Goal: Information Seeking & Learning: Learn about a topic

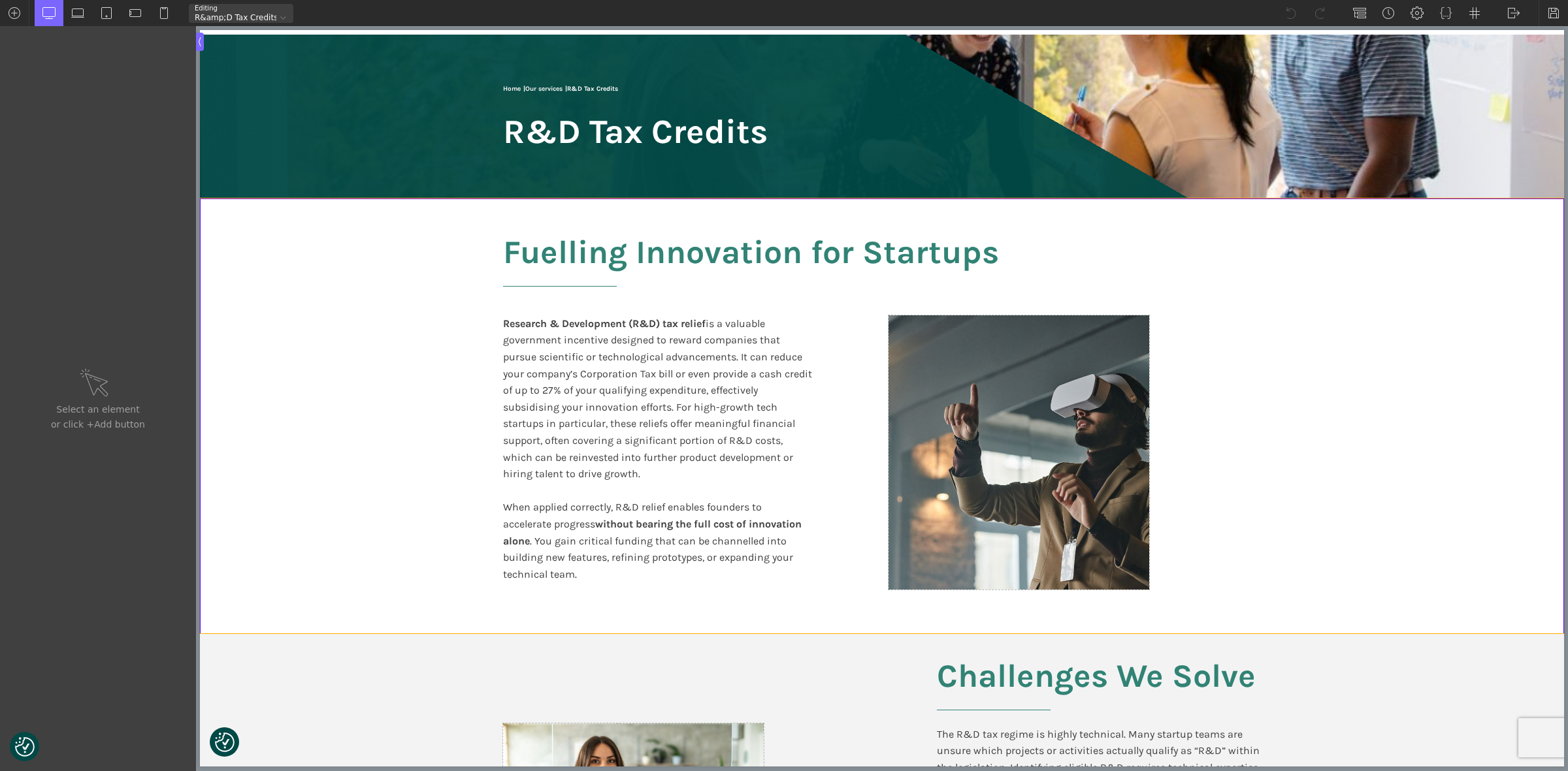
scroll to position [245, 0]
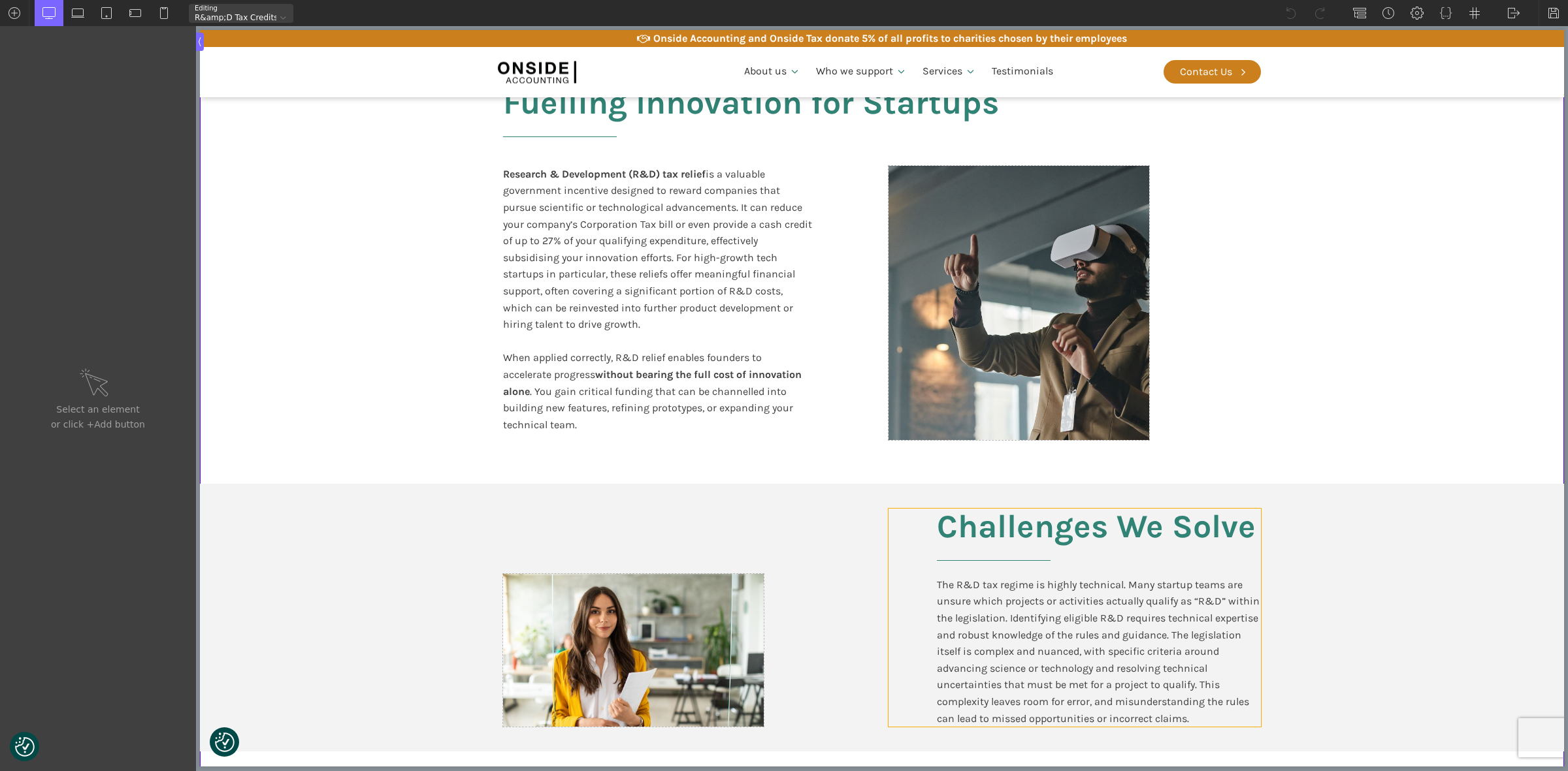
click at [914, 547] on div "Challenges We Solve The R&D tax regime is highly technical. Many startup teams …" at bounding box center [1074, 618] width 372 height 218
type input "div_block-131-66"
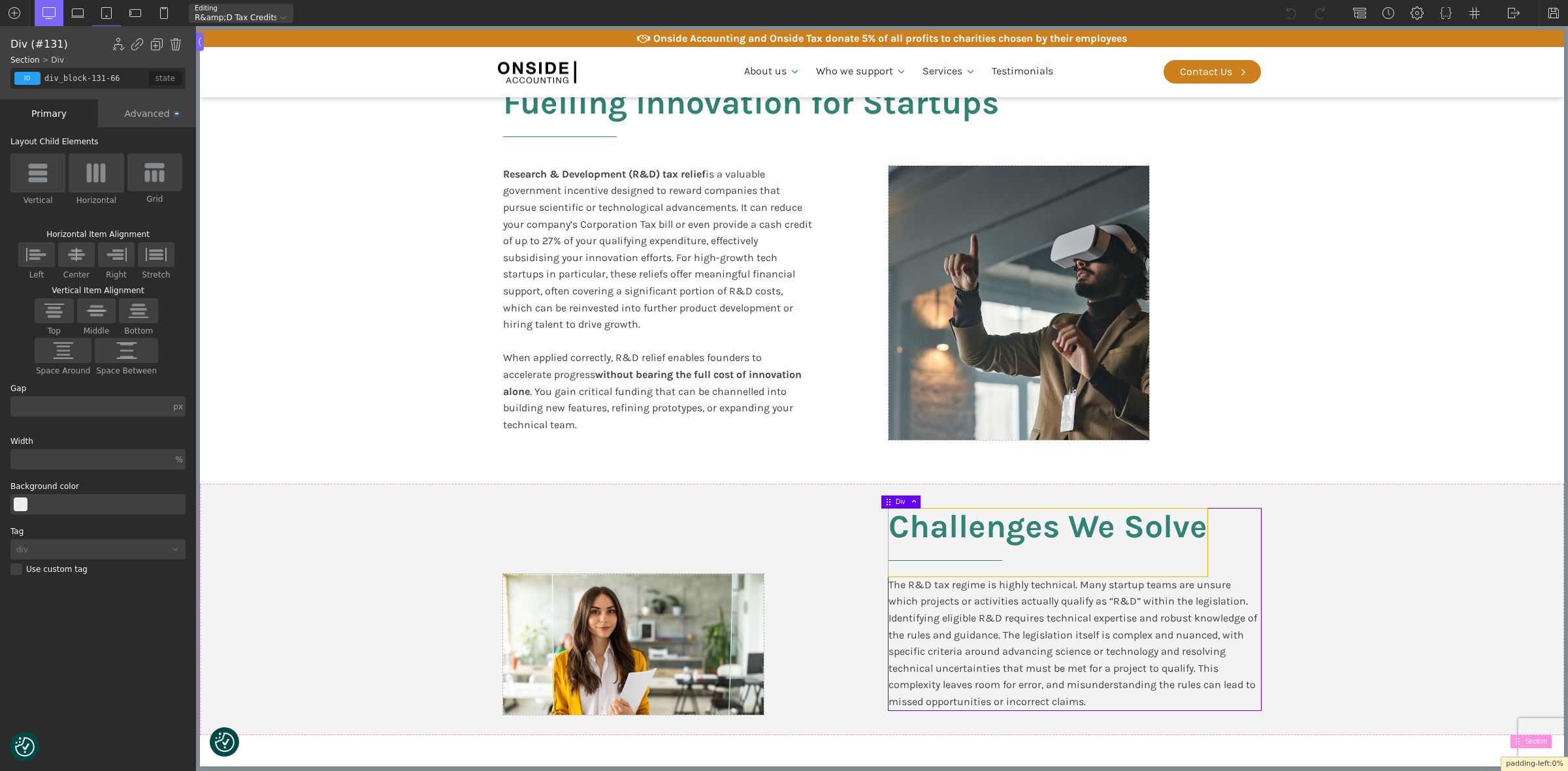
drag, startPoint x: 928, startPoint y: 547, endPoint x: 891, endPoint y: 549, distance: 37.1
click at [1365, 608] on section "Challenges We Solve The R&D tax regime is highly technical. Many startup teams …" at bounding box center [881, 609] width 1364 height 251
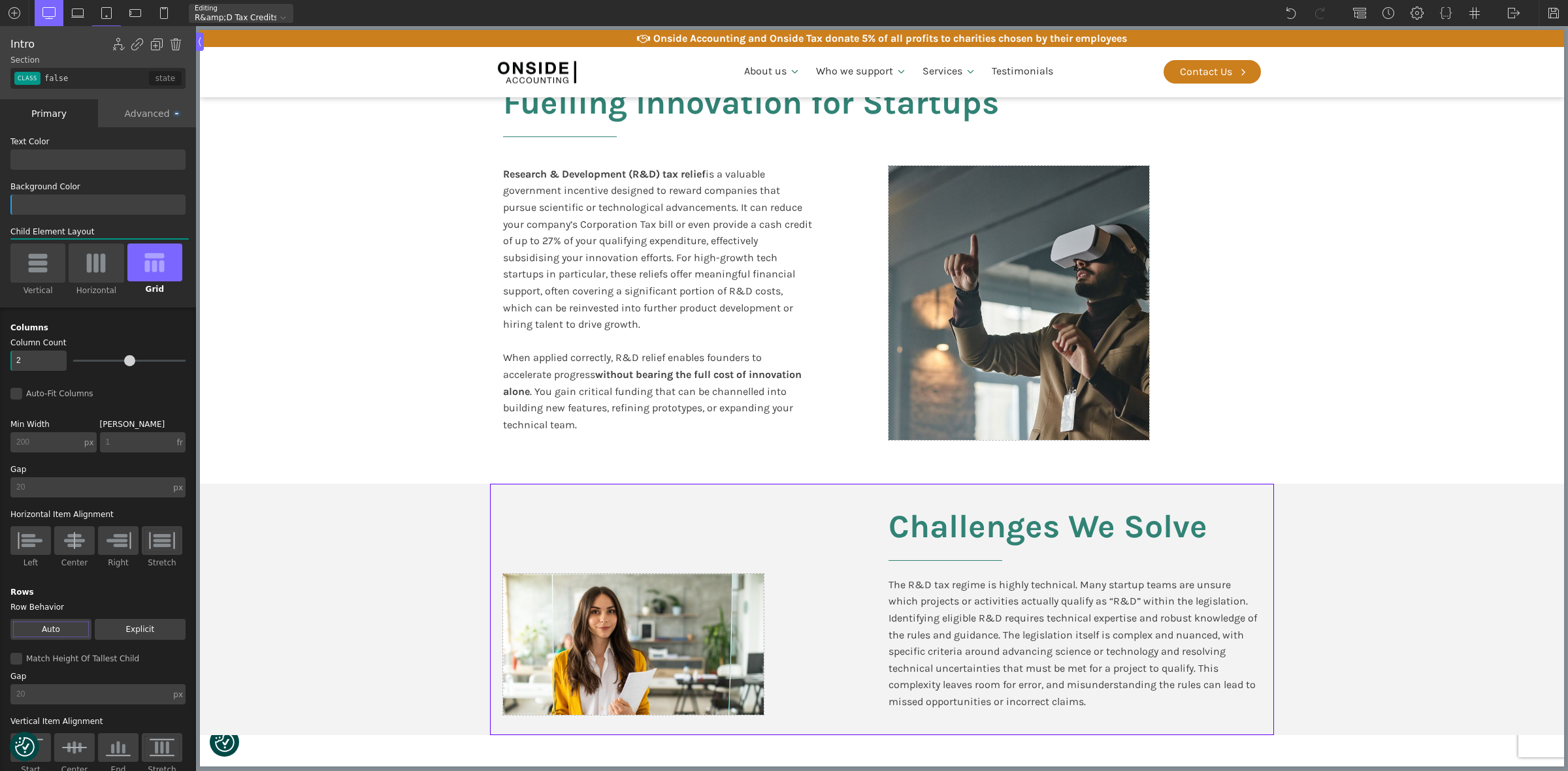
type input "split-content"
click at [784, 310] on div "Research & Development (R&D) tax relief is a valuable government incentive desi…" at bounding box center [657, 308] width 309 height 284
type input "text_block-123-66"
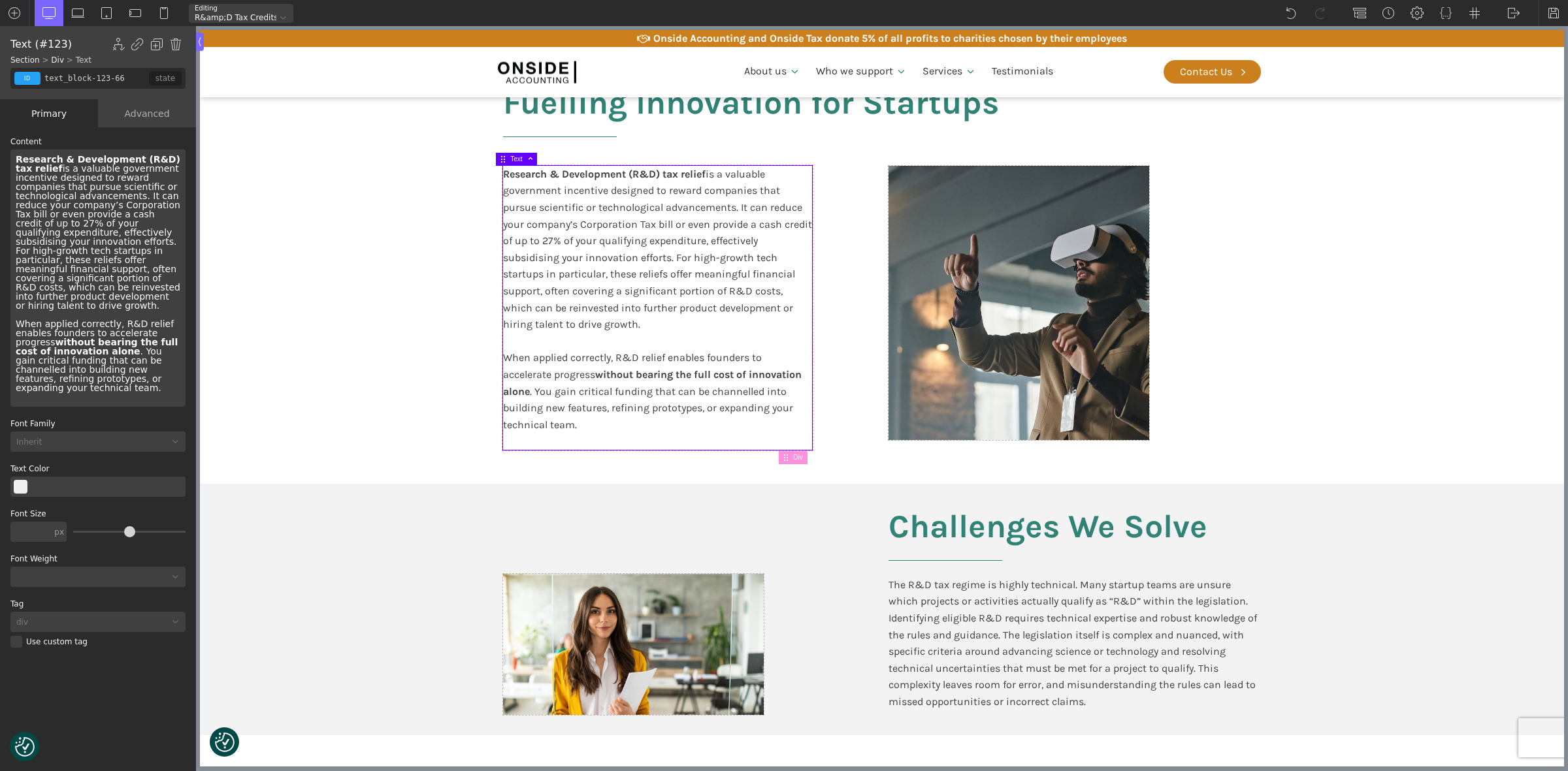
click at [819, 312] on div "Fuelling Innovation for Startups Research & Development (R&D) tax relief is a v…" at bounding box center [882, 267] width 784 height 435
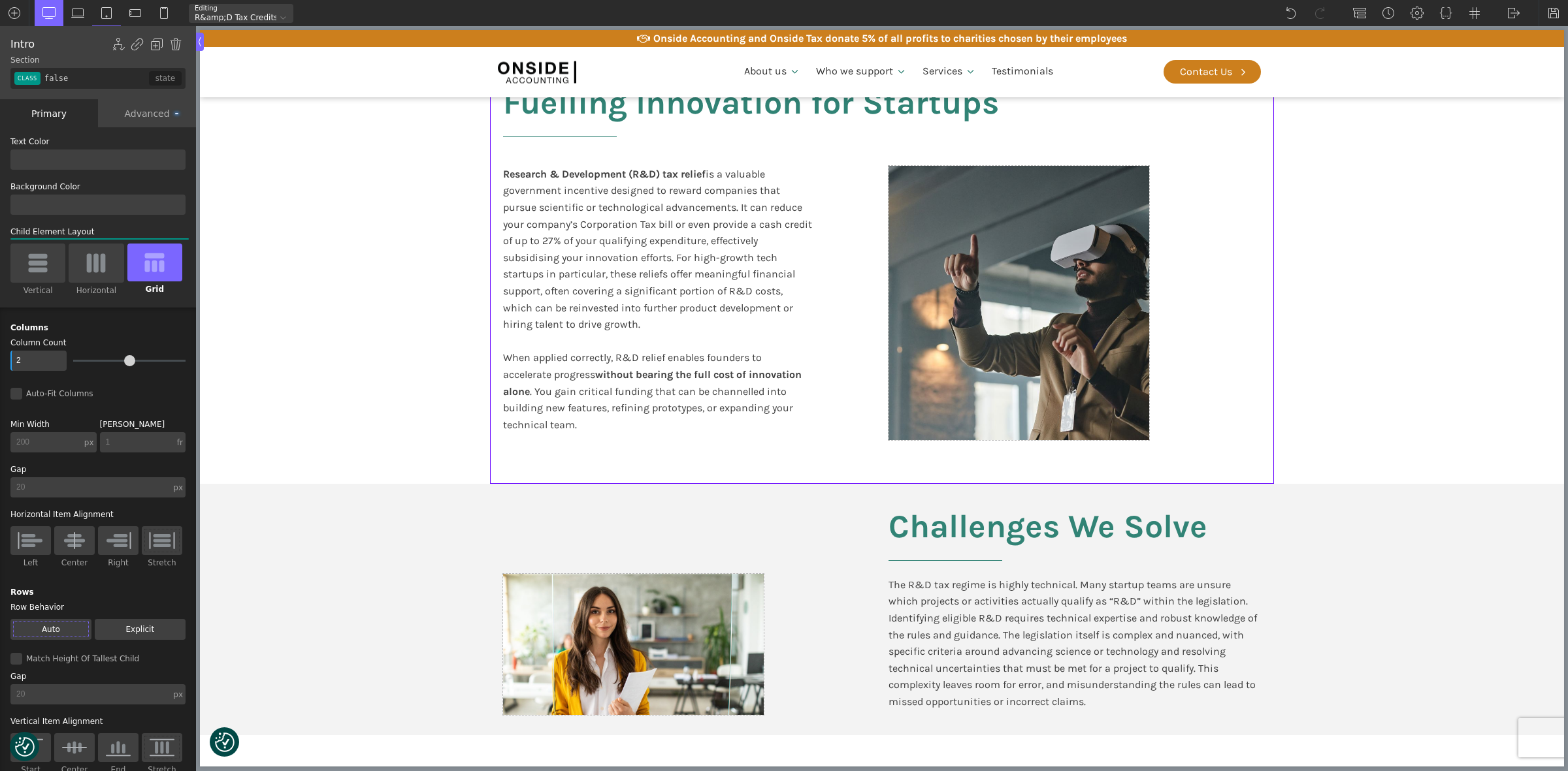
type input "split-content-full-heading"
click at [1421, 348] on section "Fuelling Innovation for Startups Research & Development (R&D) tax relief is a v…" at bounding box center [881, 267] width 1364 height 435
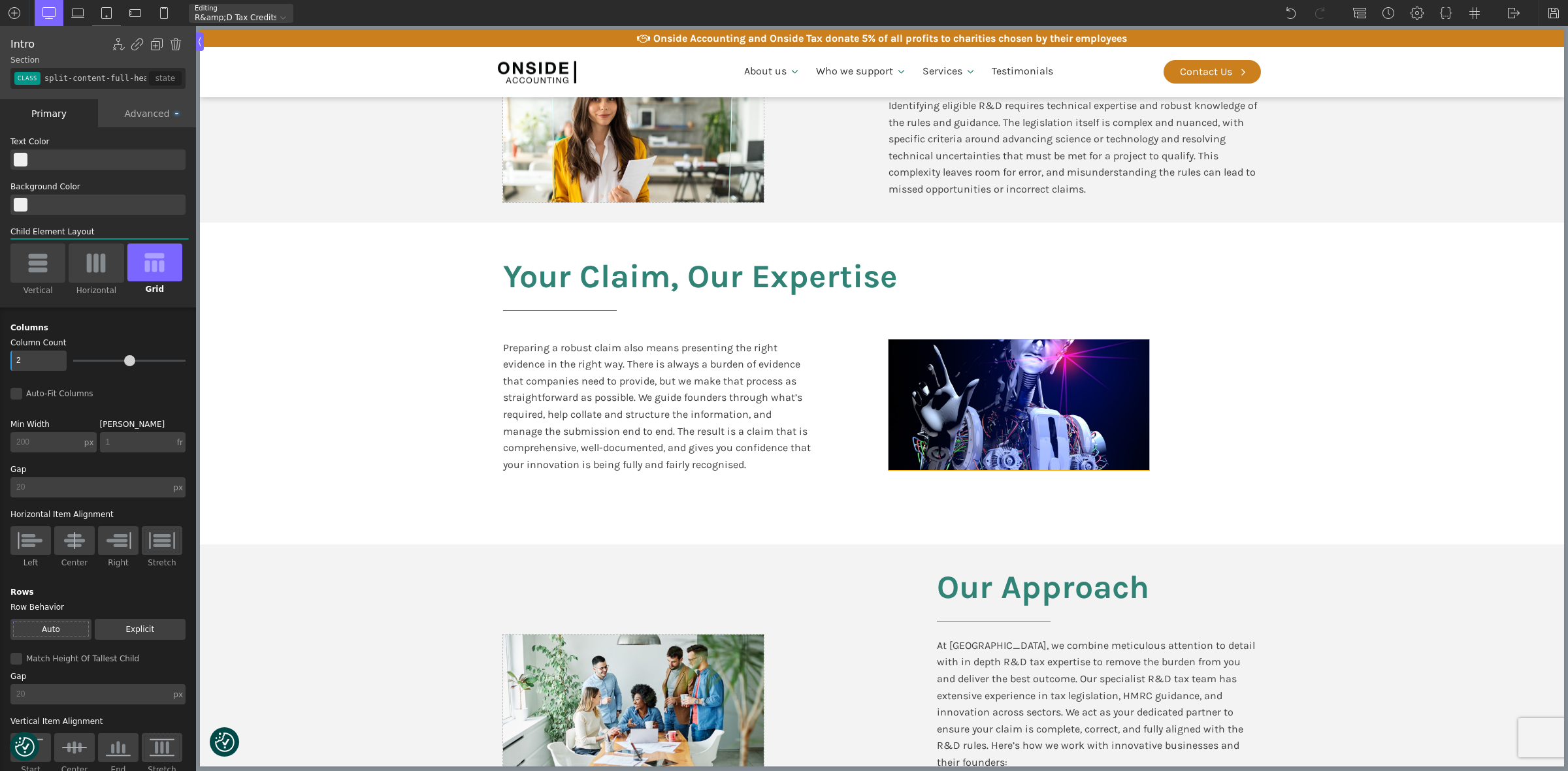
scroll to position [816, 0]
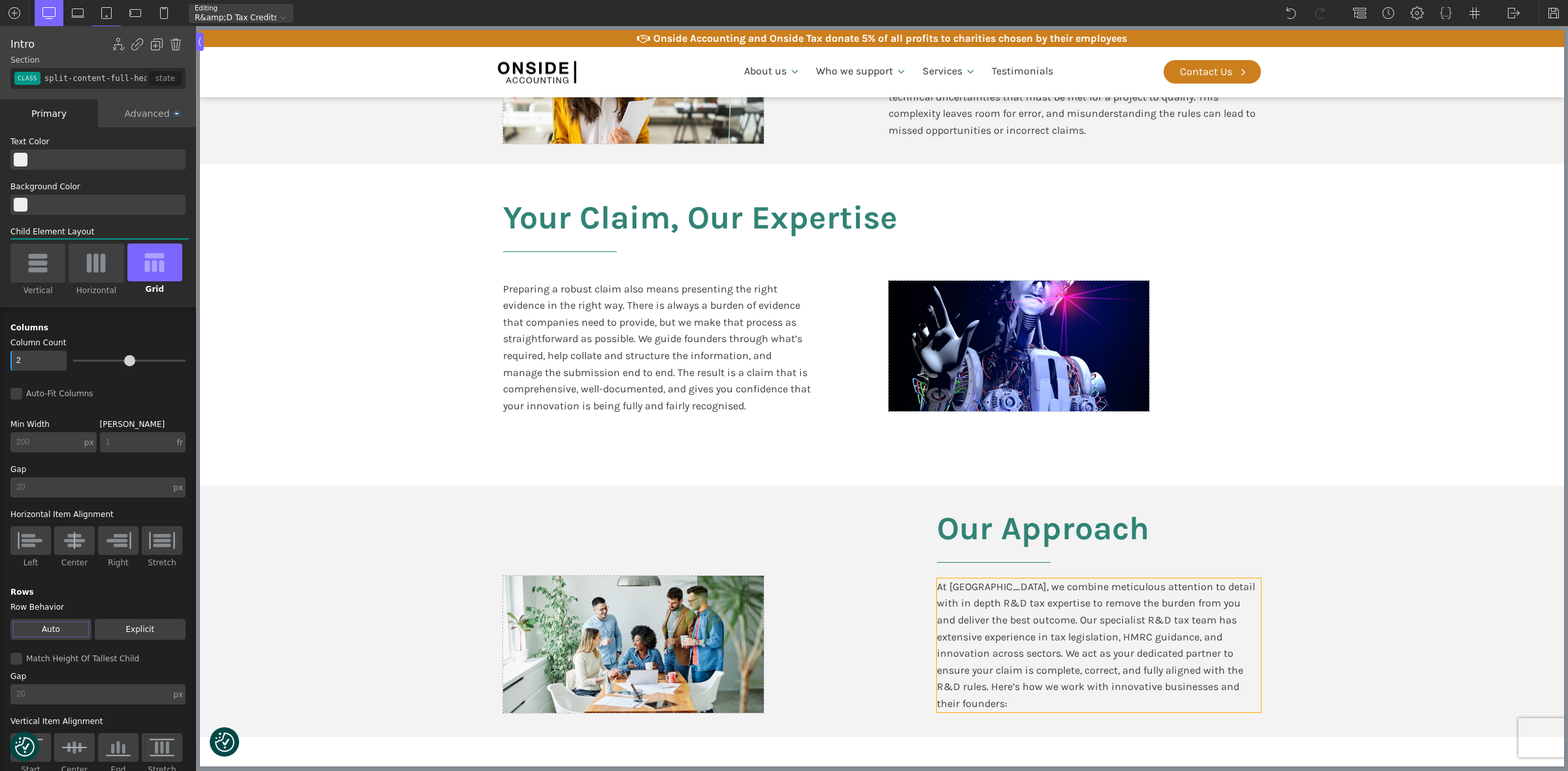
click at [949, 601] on div "At [GEOGRAPHIC_DATA], we combine meticulous attention to detail with in depth R…" at bounding box center [1099, 646] width 324 height 134
type input "text_block-382-611"
type input "false"
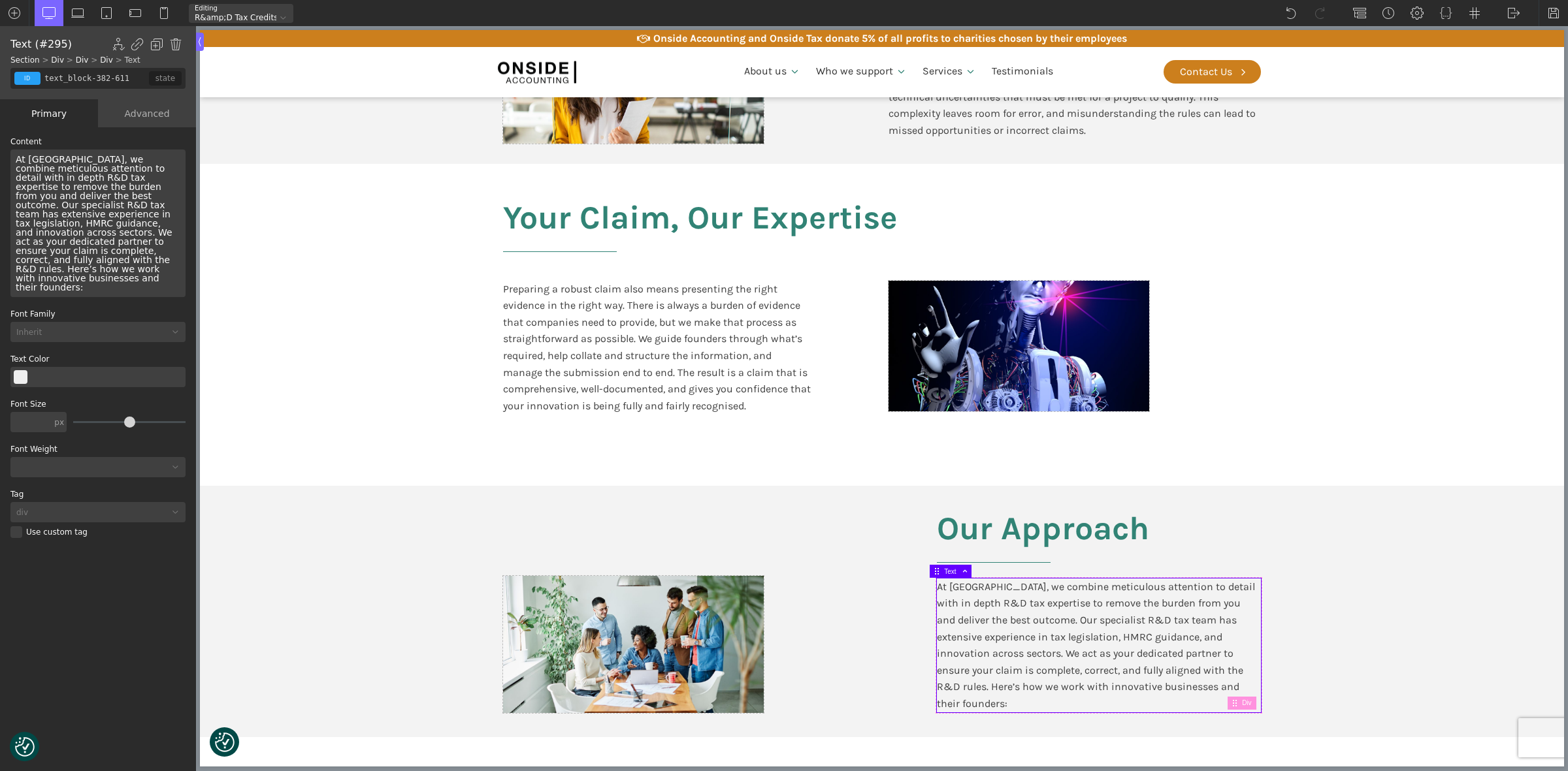
click at [909, 610] on div "Our Approach At [GEOGRAPHIC_DATA], we combine meticulous attention to detail wi…" at bounding box center [1074, 611] width 372 height 202
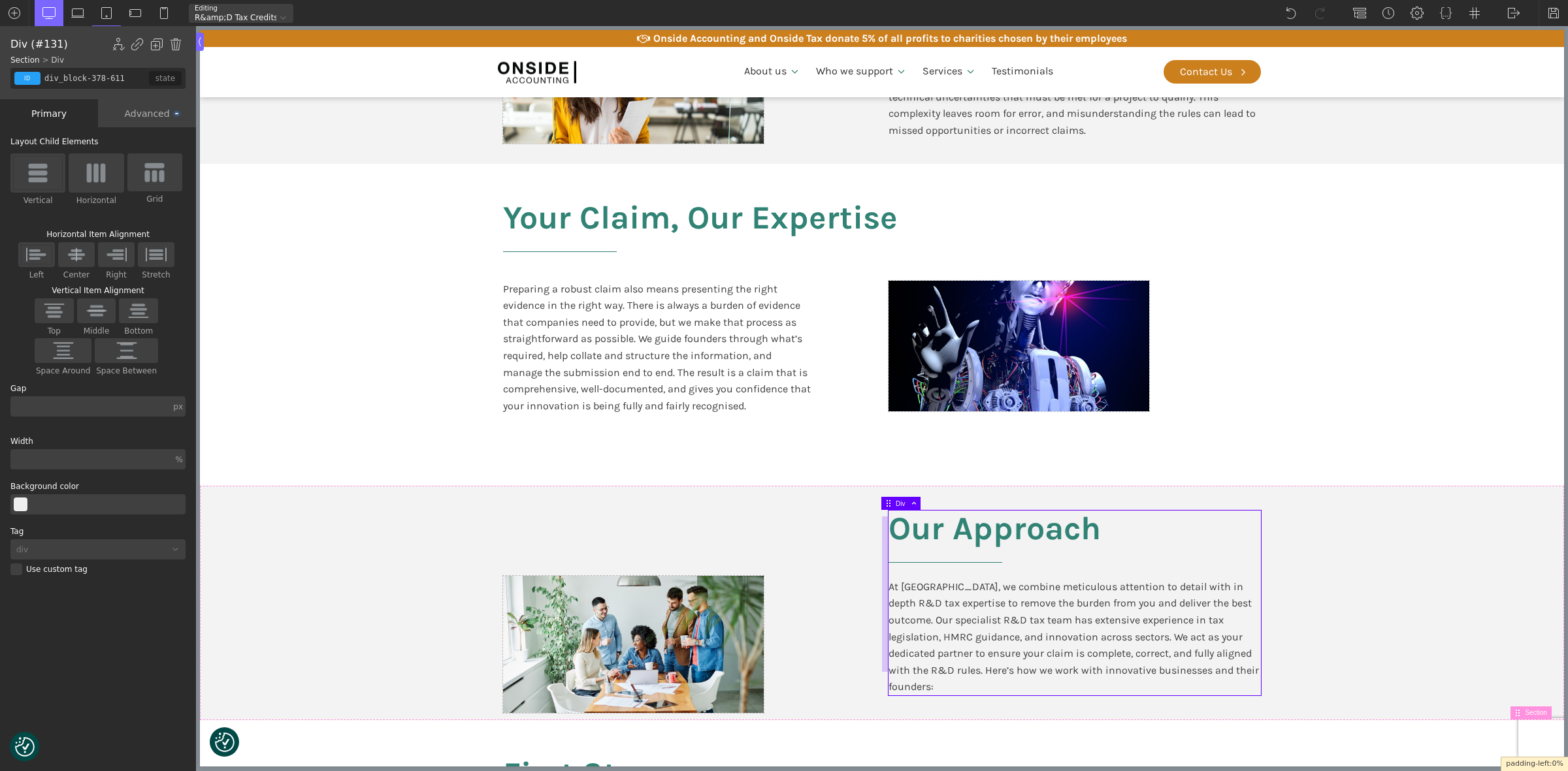
drag, startPoint x: 929, startPoint y: 608, endPoint x: 883, endPoint y: 608, distance: 46.0
click at [883, 608] on div at bounding box center [885, 594] width 7 height 155
click at [1320, 631] on section "Our Approach At [GEOGRAPHIC_DATA], we combine meticulous attention to detail wi…" at bounding box center [881, 603] width 1364 height 234
type input "section-375-611"
type input "split-content"
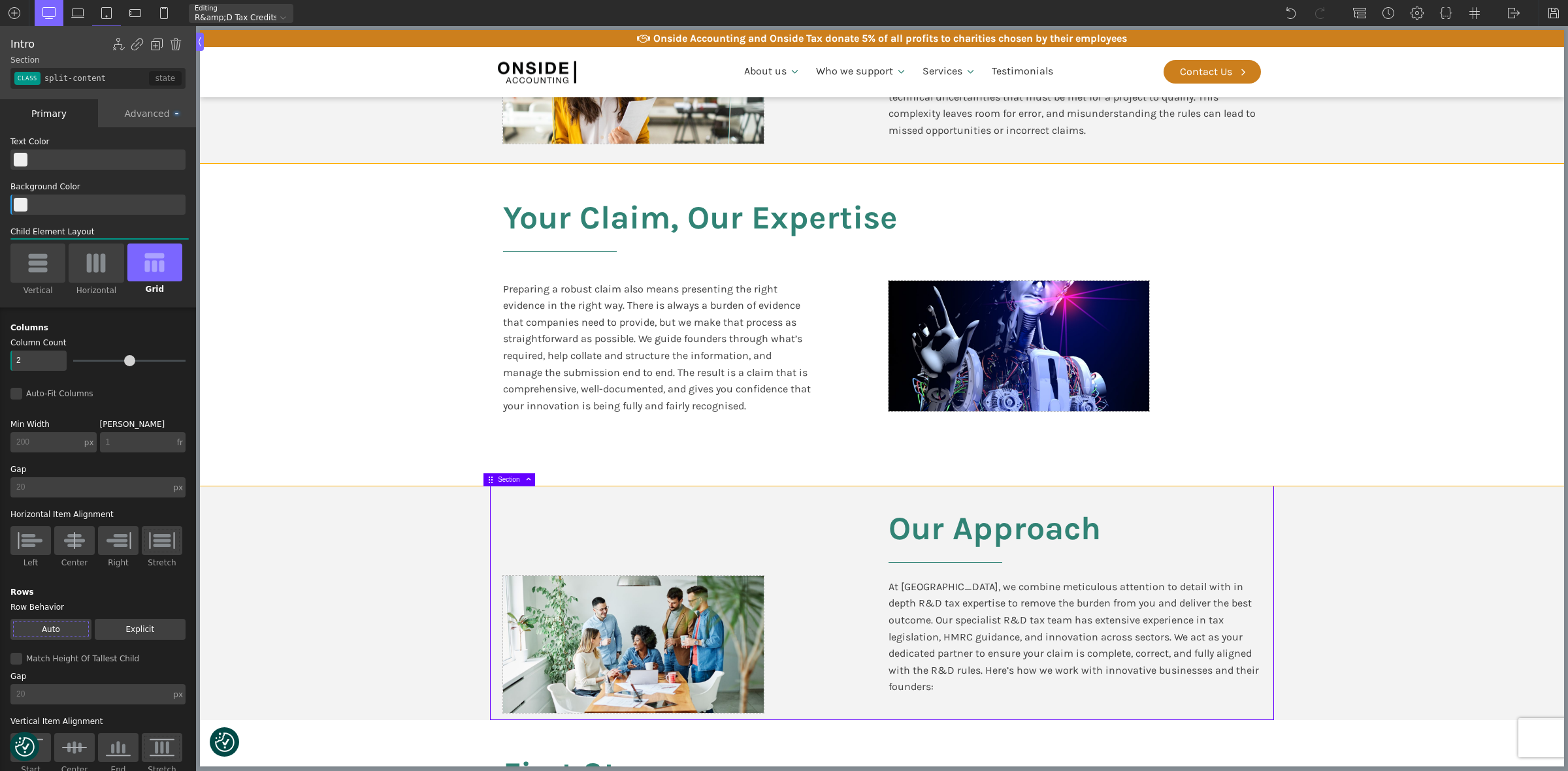
click at [1513, 344] on section "Your Claim, Our Expertise Preparing a robust claim also means presenting the ri…" at bounding box center [881, 325] width 1364 height 322
type input "section-367-611"
type input "split-content-full-heading"
click at [592, 624] on div at bounding box center [634, 644] width 261 height 137
type input "div_block-377-611"
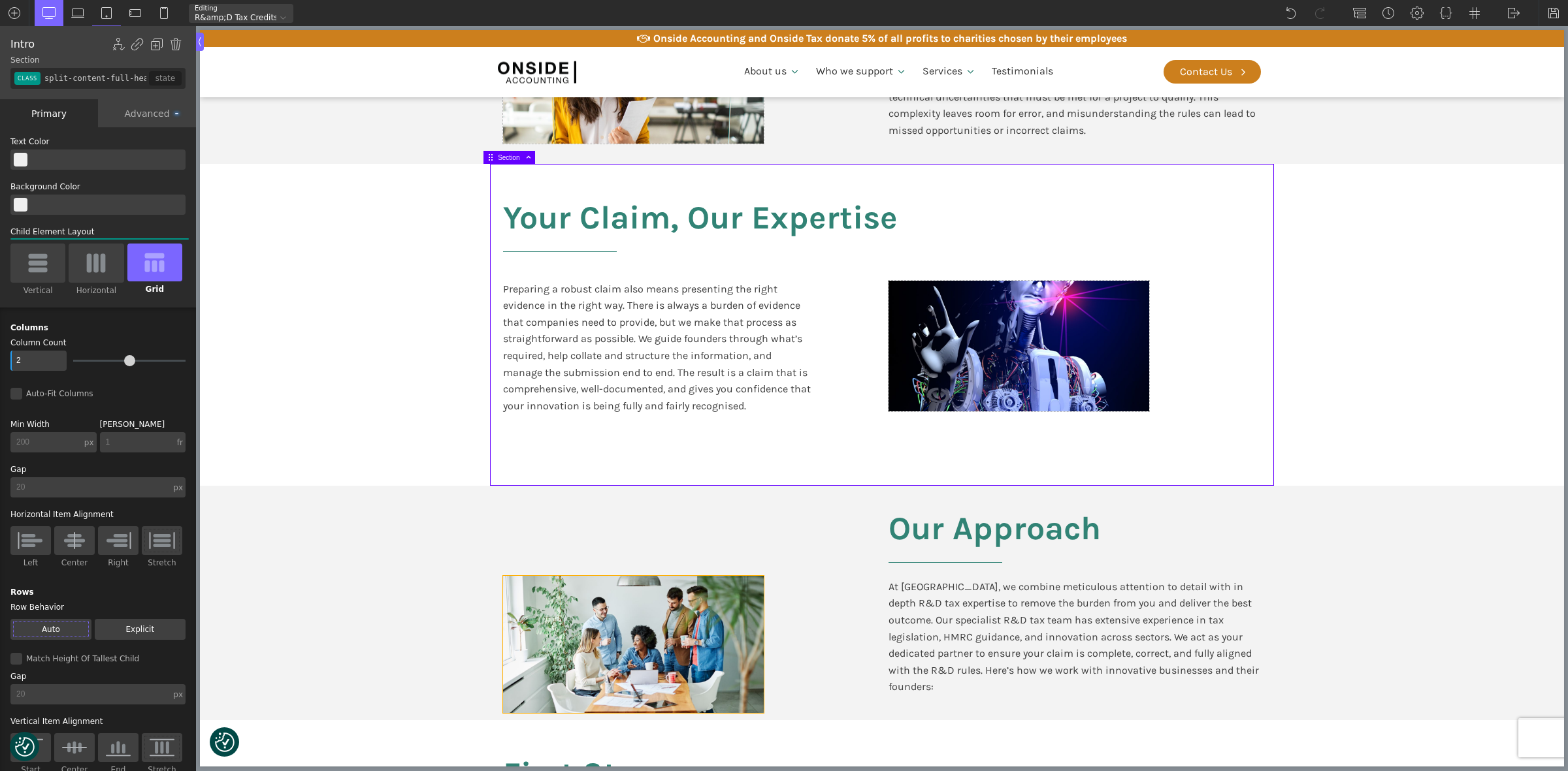
type input "false"
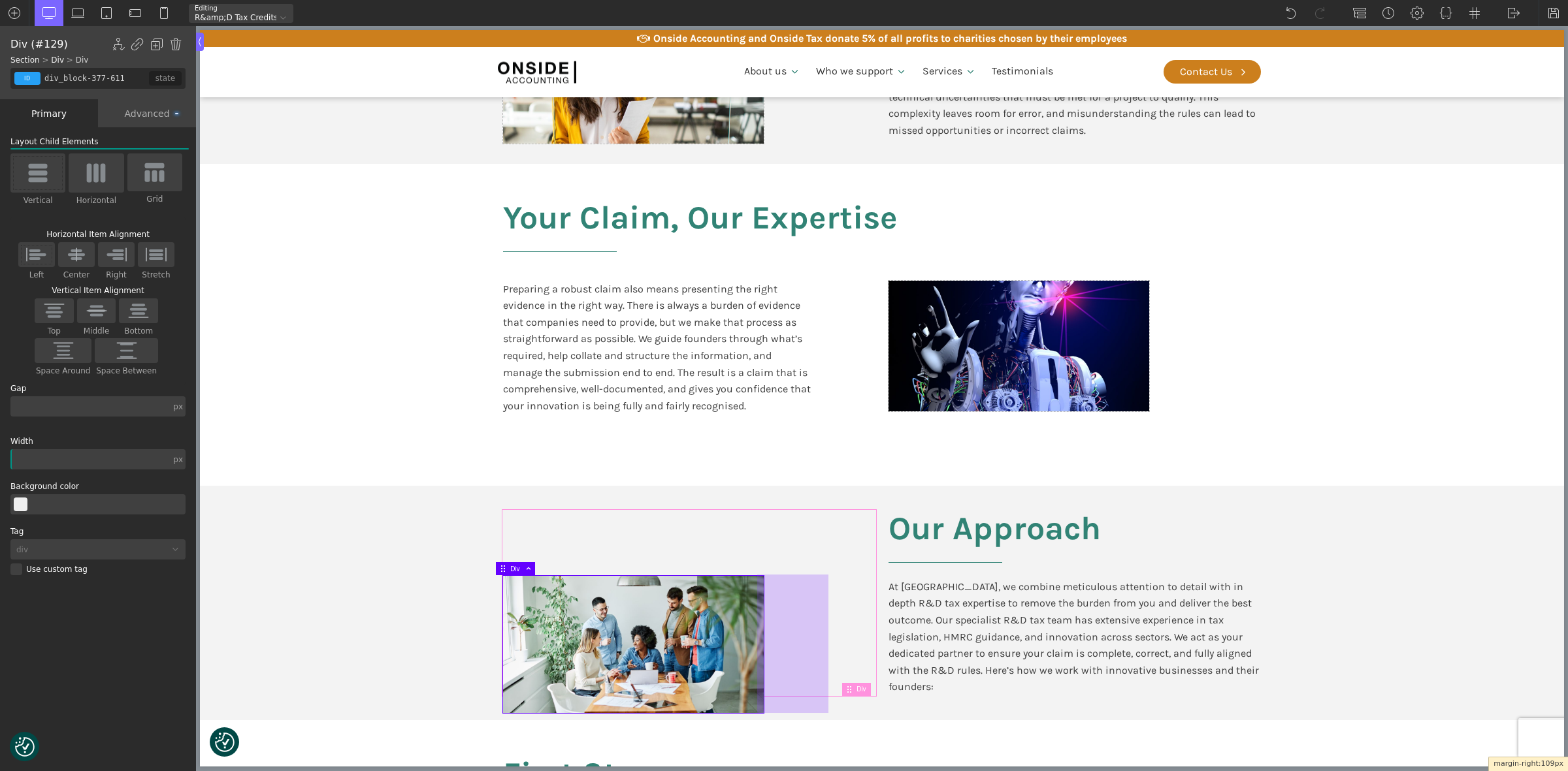
drag, startPoint x: 762, startPoint y: 658, endPoint x: 844, endPoint y: 666, distance: 82.4
drag, startPoint x: 738, startPoint y: 648, endPoint x: 763, endPoint y: 649, distance: 25.0
click at [738, 648] on div at bounding box center [634, 644] width 261 height 137
drag, startPoint x: 755, startPoint y: 650, endPoint x: 805, endPoint y: 658, distance: 50.6
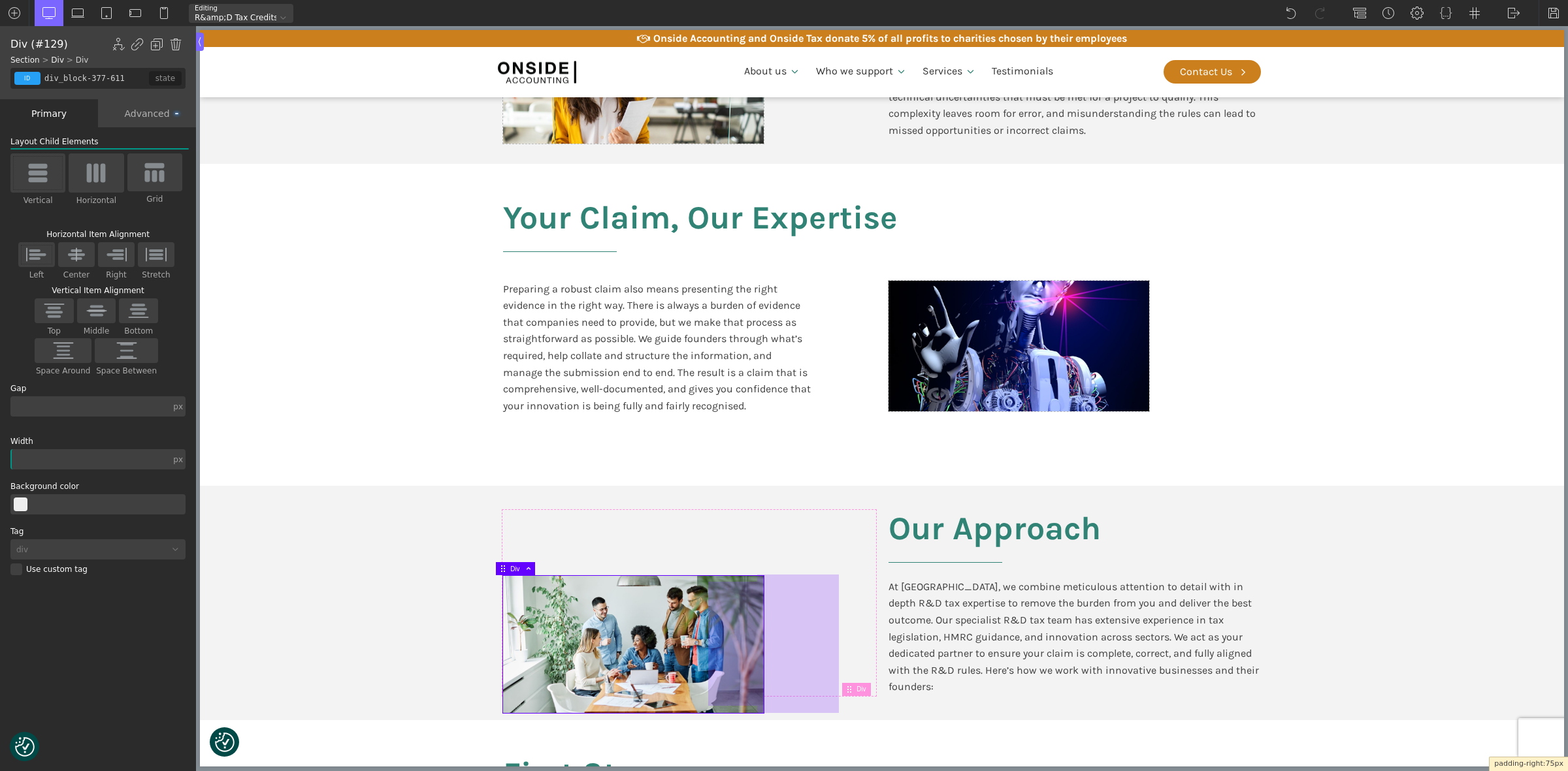
click at [822, 657] on div at bounding box center [798, 644] width 82 height 138
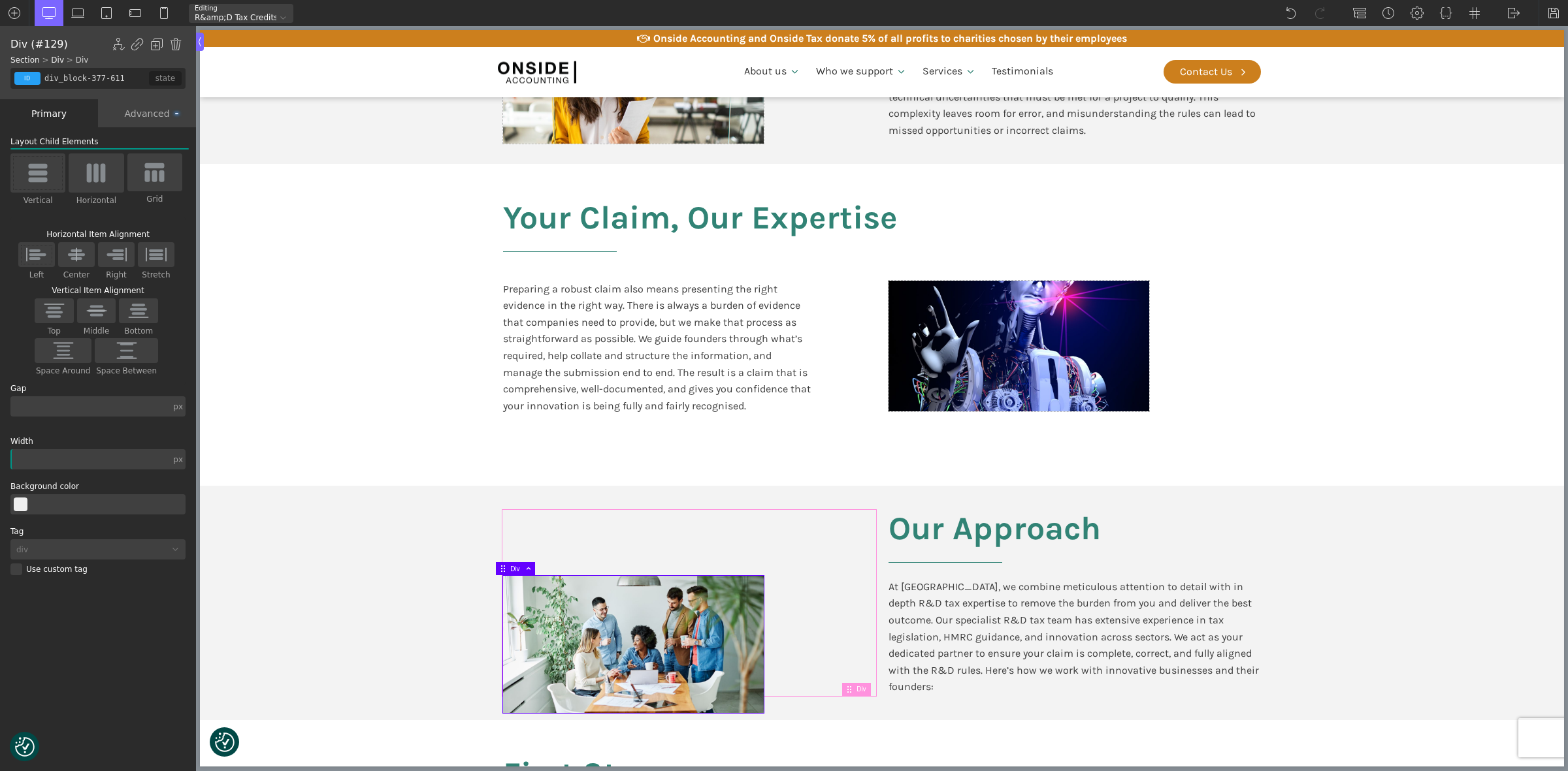
type input "div_block-376-611"
click at [866, 653] on div at bounding box center [689, 602] width 372 height 185
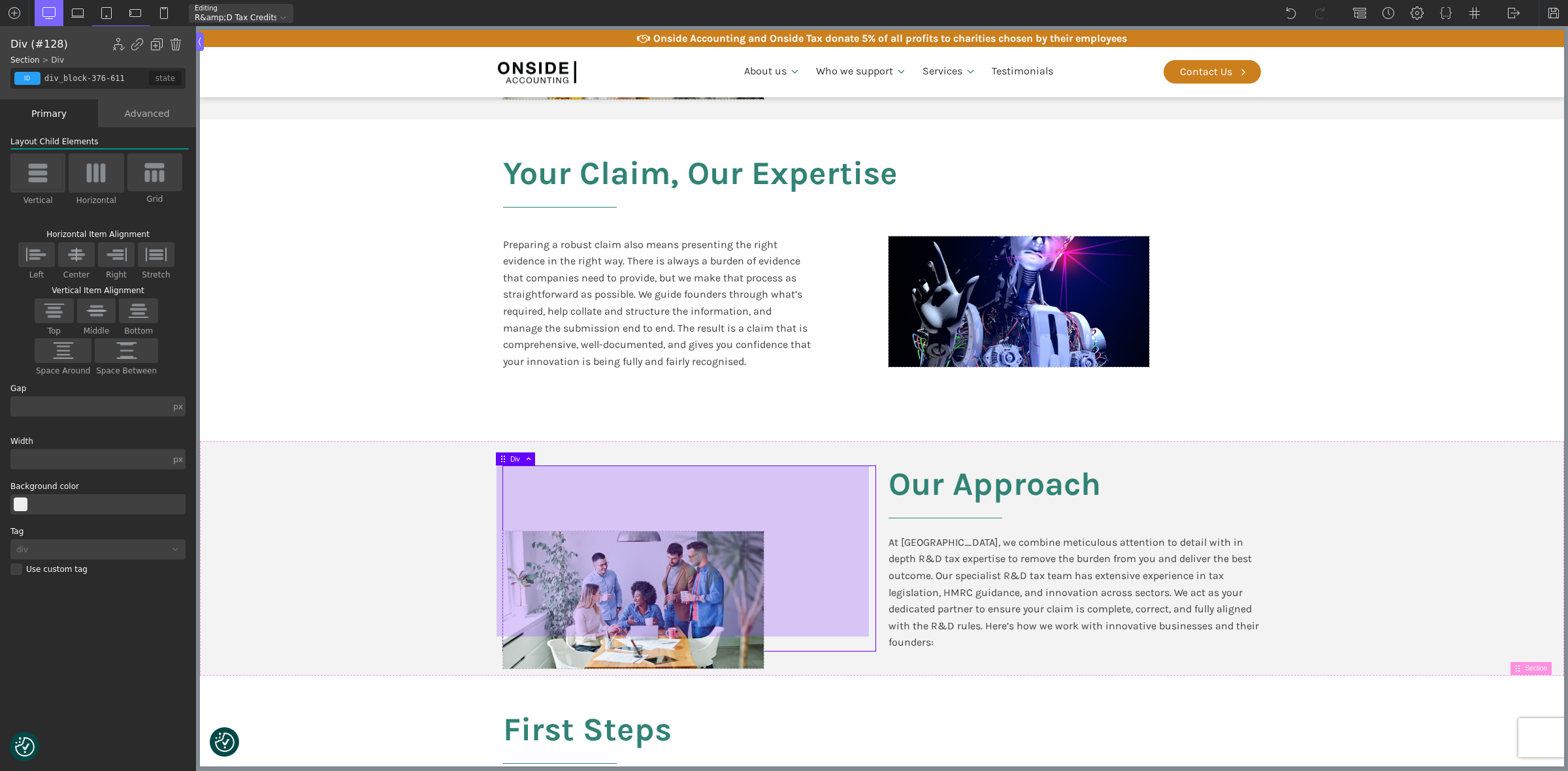
scroll to position [898, 0]
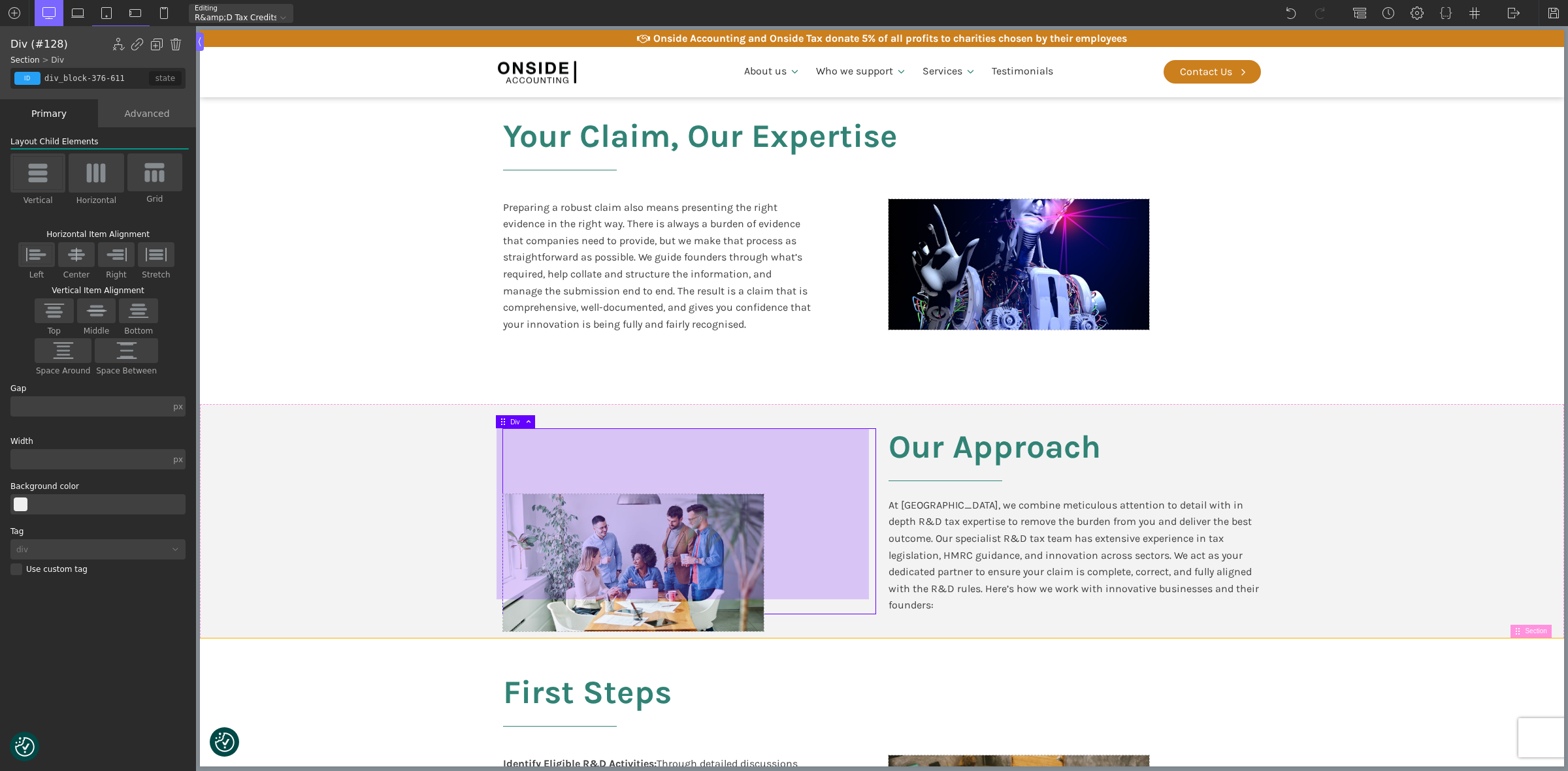
type input "split-content-full-heading"
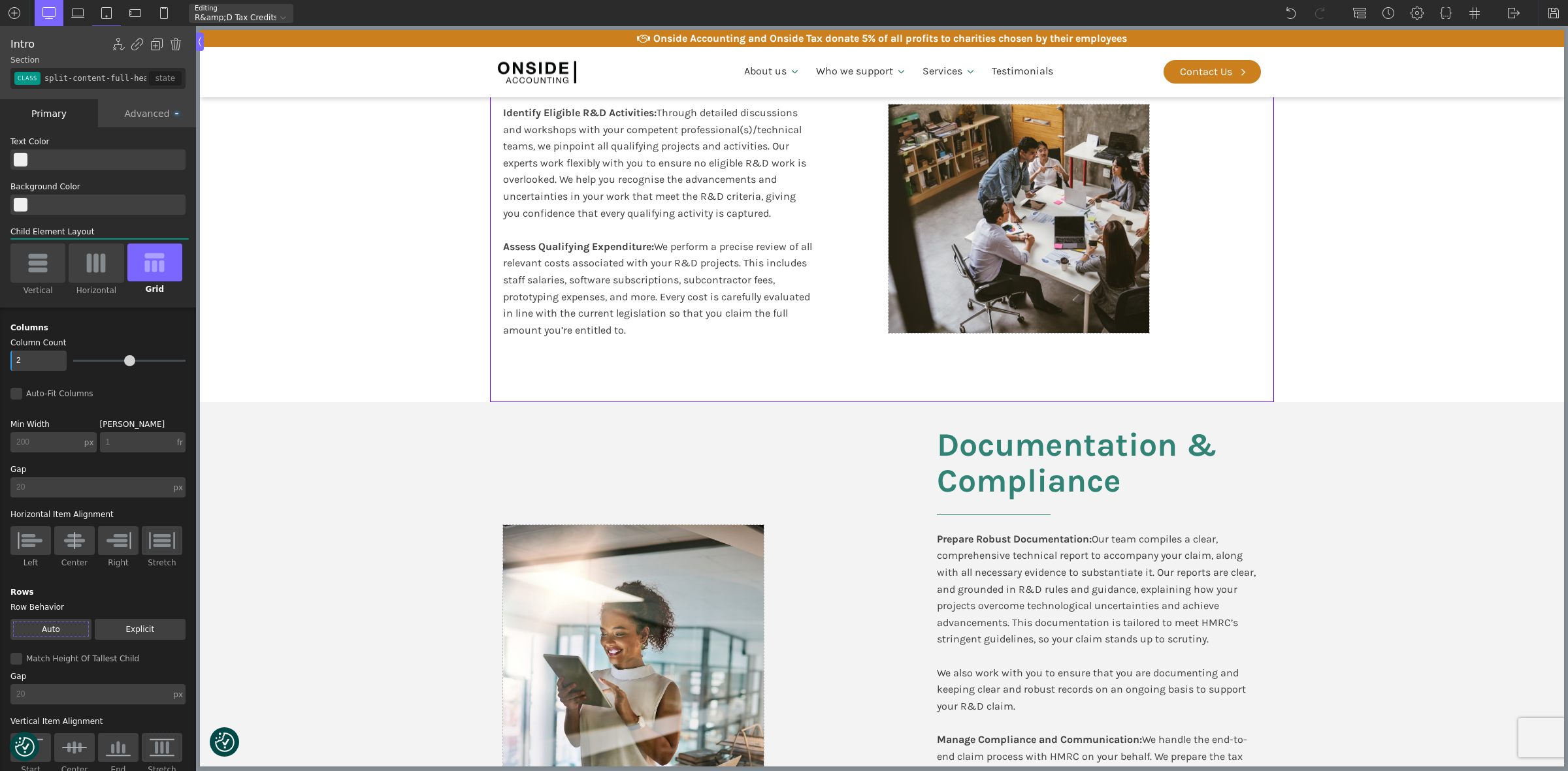
scroll to position [1551, 0]
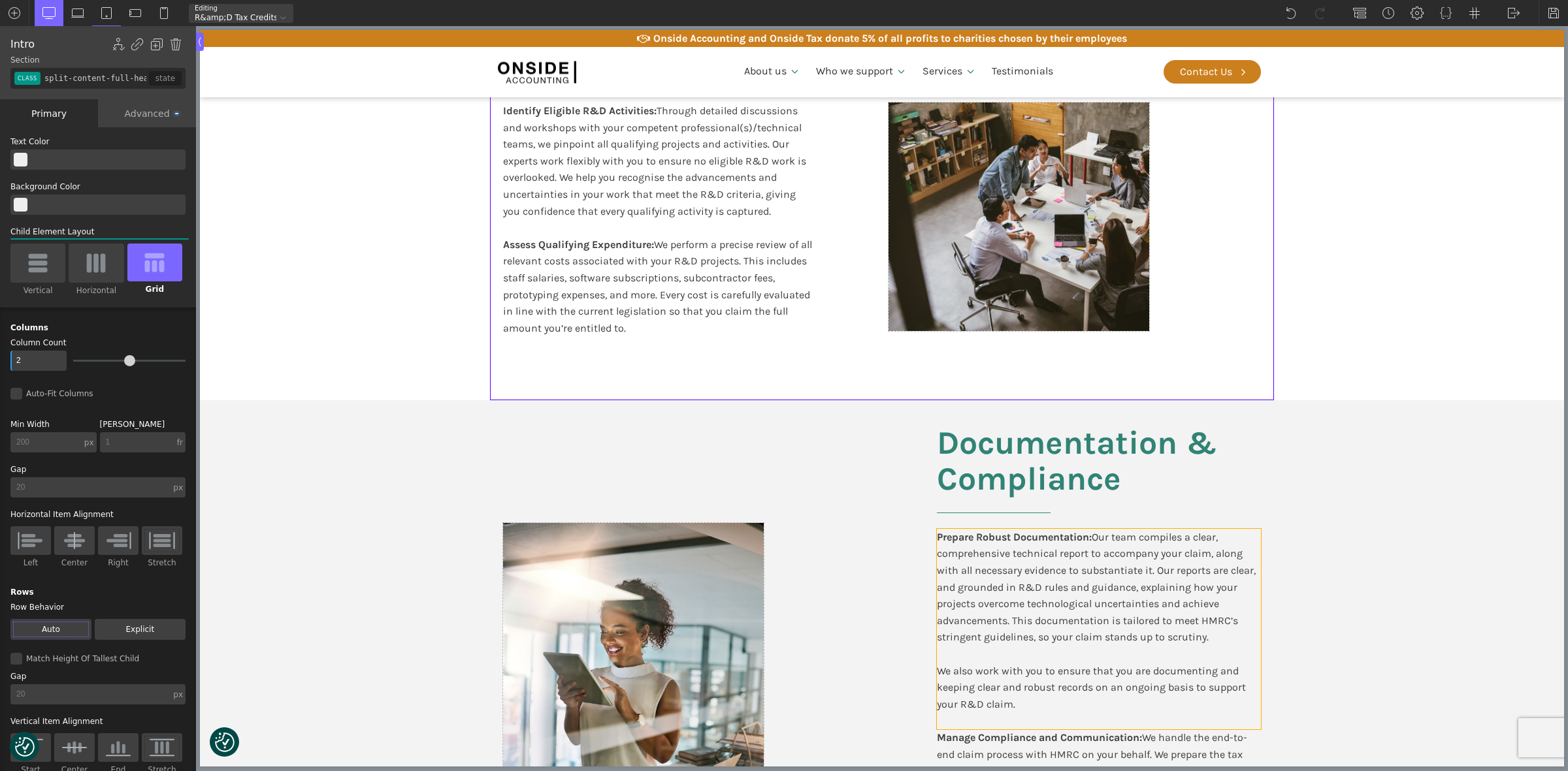
click at [1023, 574] on div "Prepare Robust Documentation: Our team compiles a clear, comprehensive technica…" at bounding box center [1099, 629] width 324 height 200
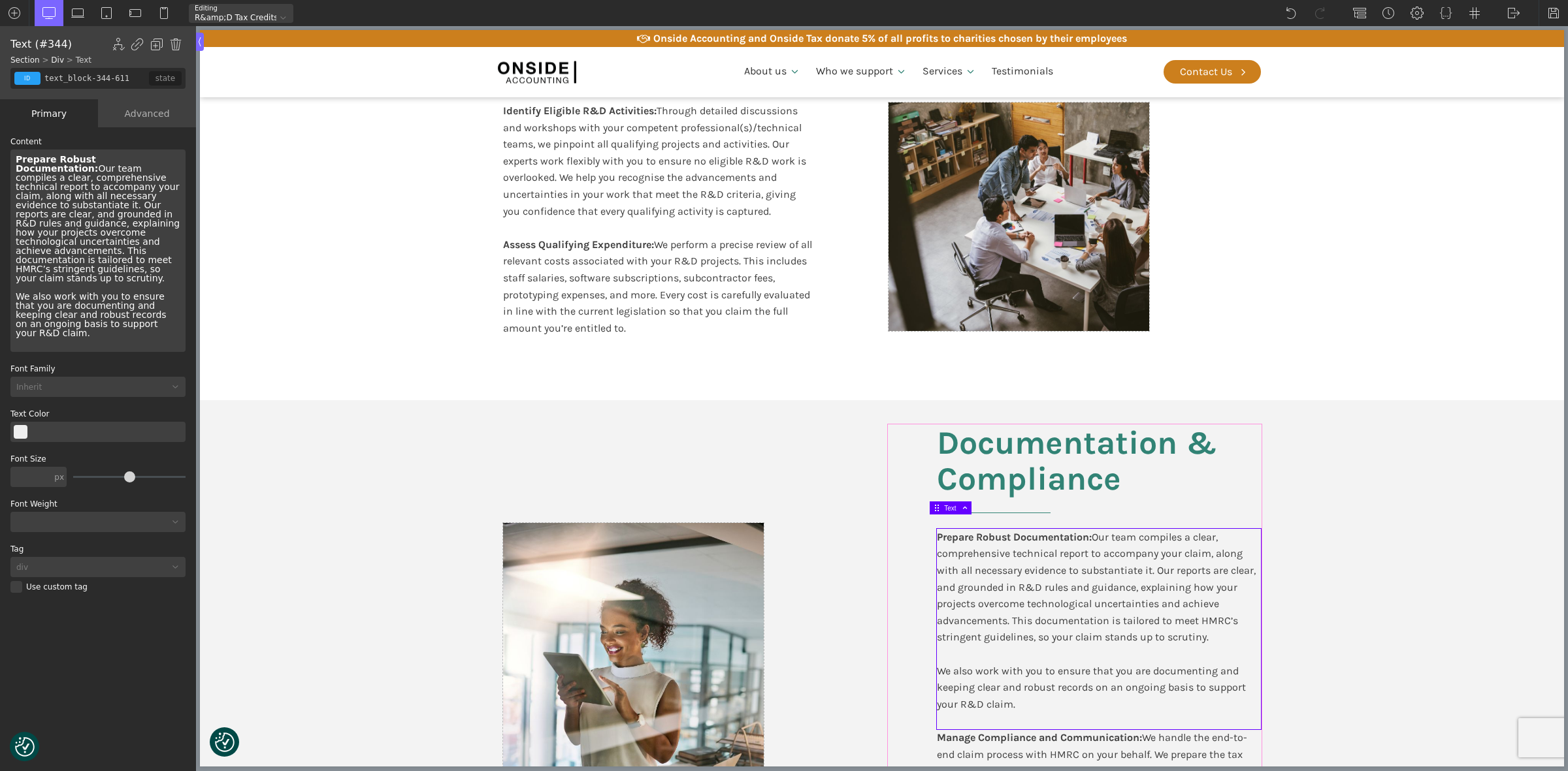
click at [915, 546] on div "Documentation & Compliance Prepare Robust Documentation: Our team compiles a cl…" at bounding box center [1074, 644] width 372 height 438
type input "div_block-399-611"
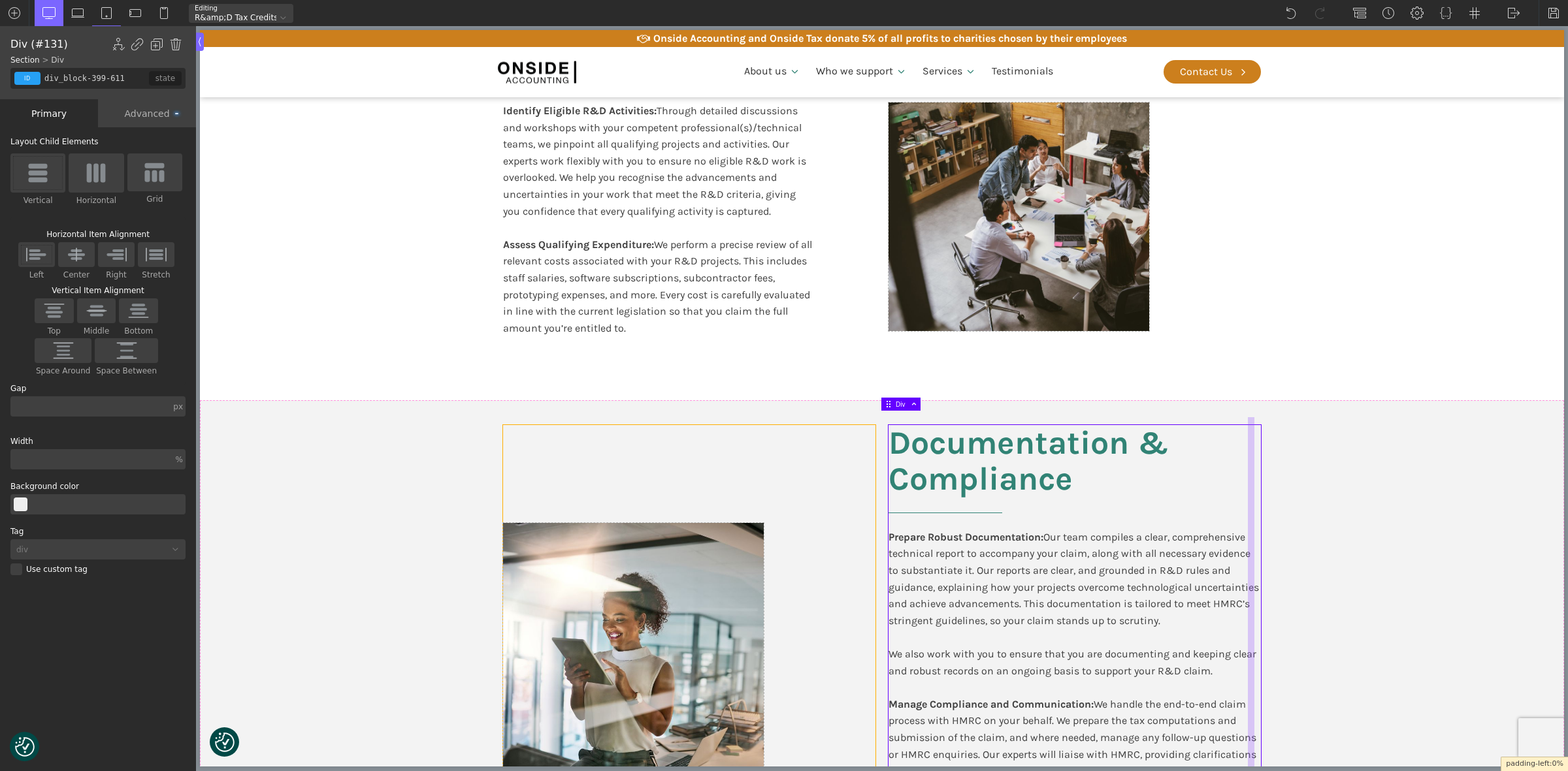
drag, startPoint x: 925, startPoint y: 549, endPoint x: 1251, endPoint y: 557, distance: 326.1
click at [864, 552] on body "We value your privacy We use cookies to enhance your browsing experience, serve…" at bounding box center [881, 741] width 1364 height 4323
click at [1315, 553] on section "Documentation & Compliance Prepare Robust Documentation: Our team compiles a cl…" at bounding box center [881, 619] width 1364 height 437
type input "split-content"
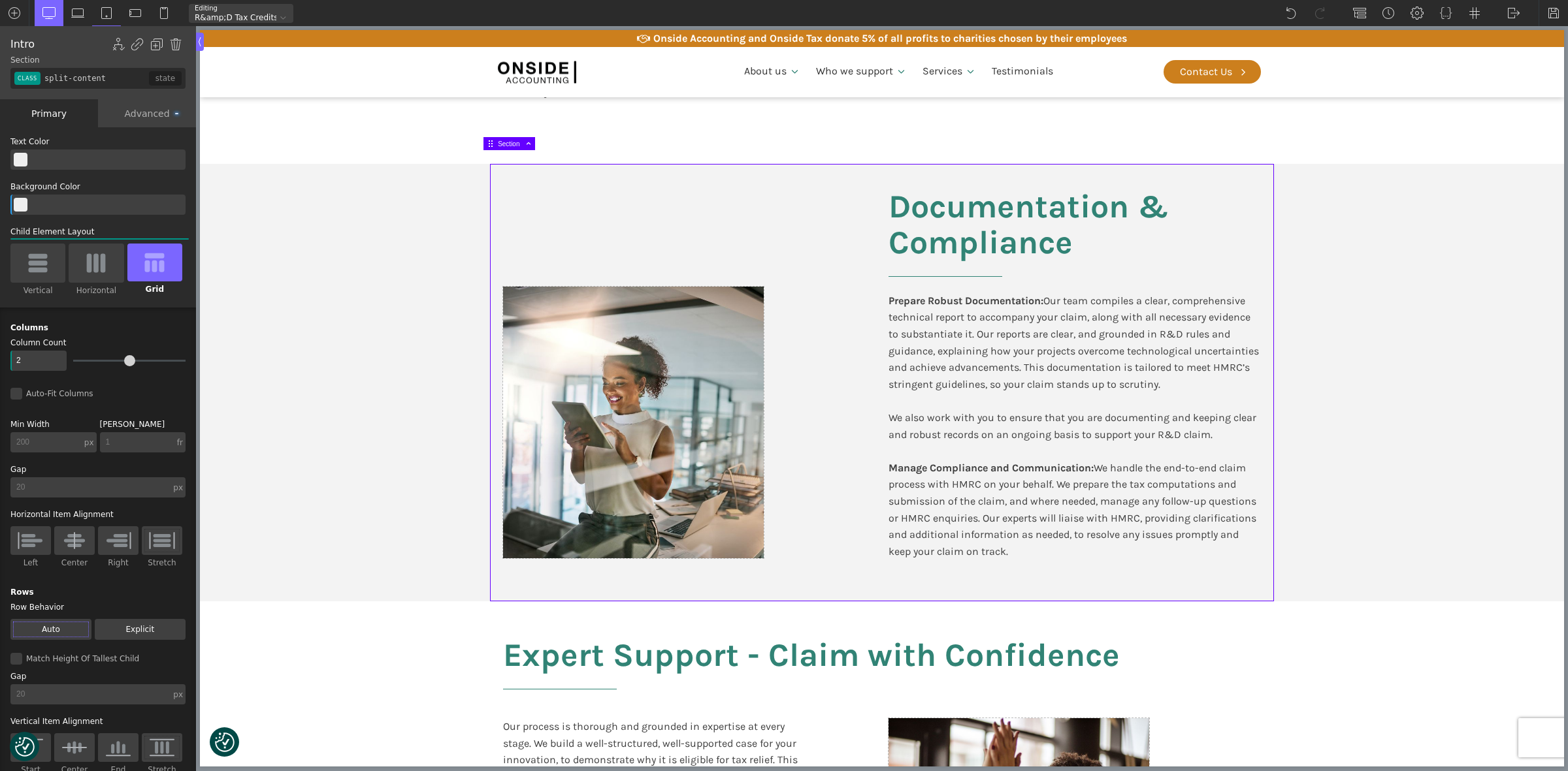
scroll to position [1795, 0]
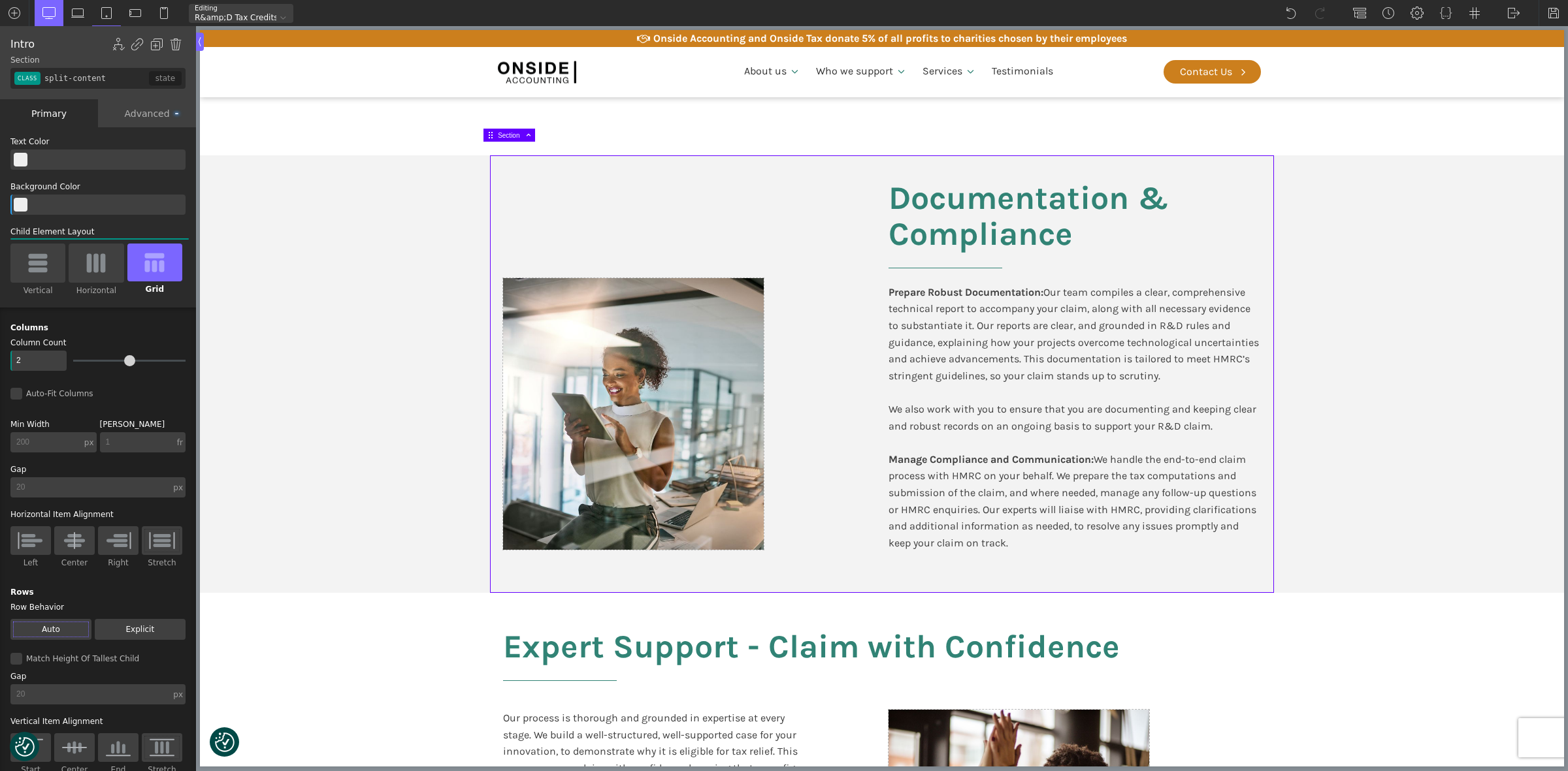
click at [1443, 422] on section "Documentation & Compliance Prepare Robust Documentation: Our team compiles a cl…" at bounding box center [881, 374] width 1364 height 437
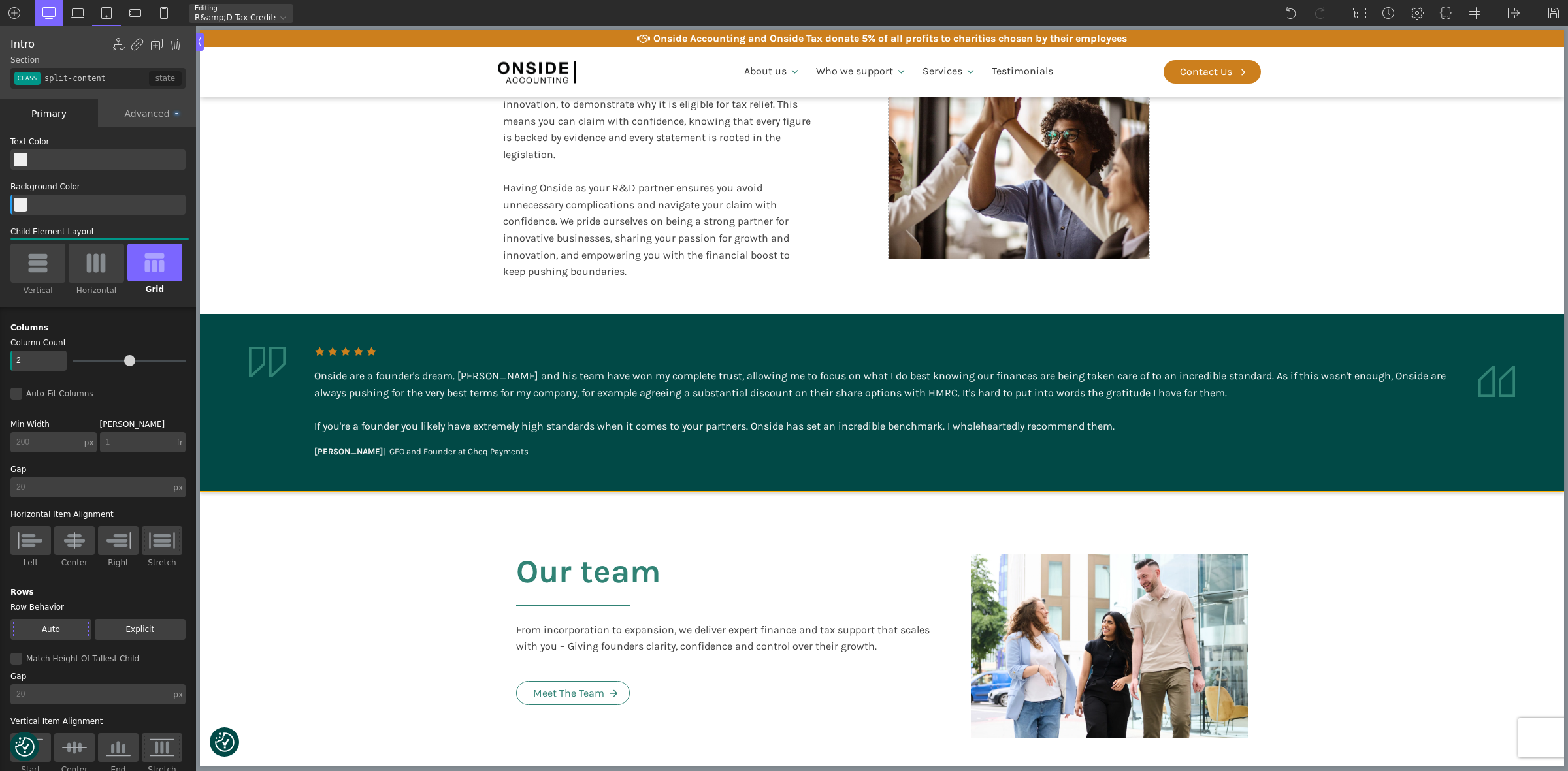
scroll to position [2448, 0]
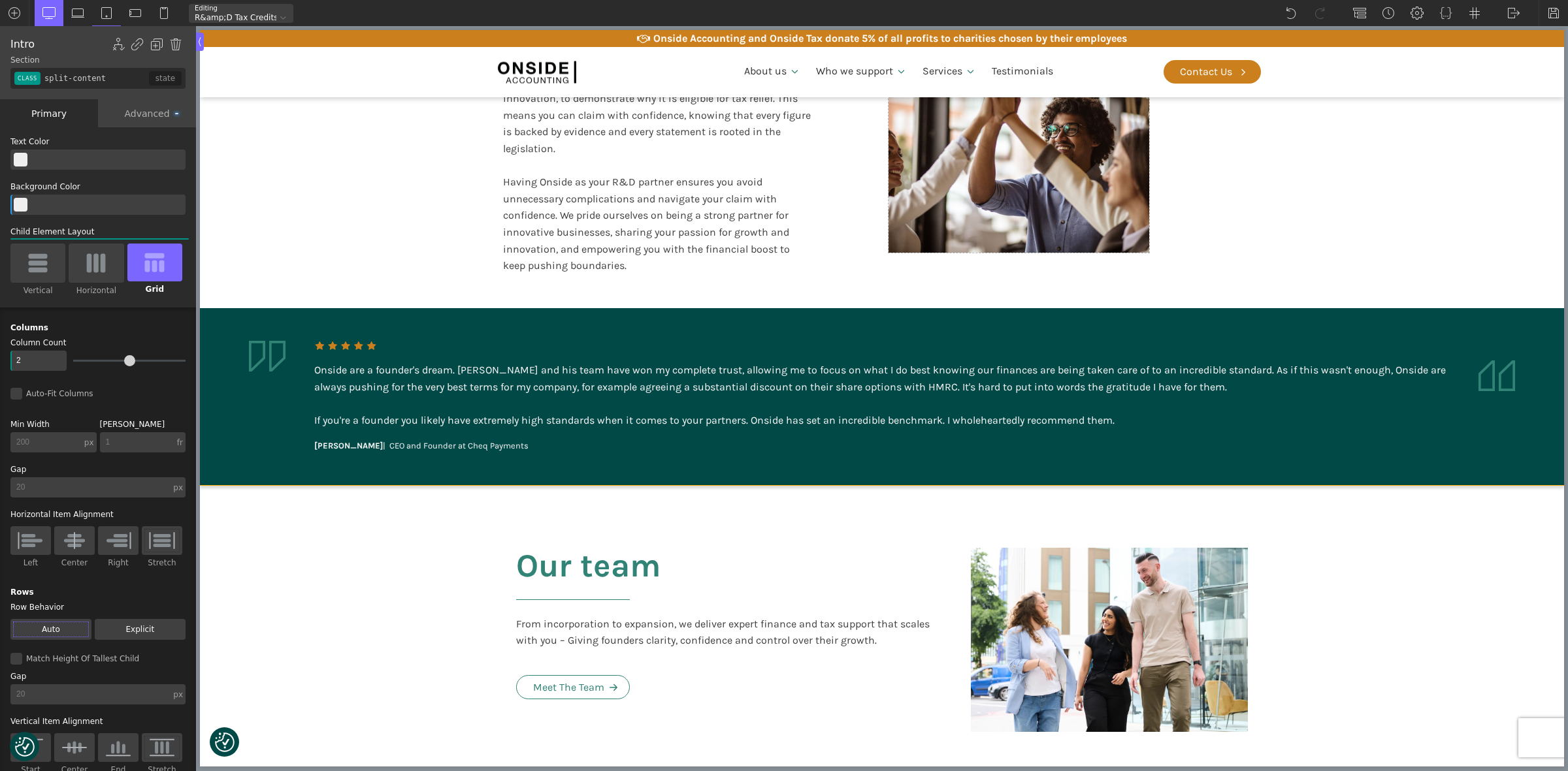
click at [1405, 577] on section "Our team From incorporation to expansion, we deliver expert finance and tax sup…" at bounding box center [881, 640] width 1364 height 309
type input "section-428-611"
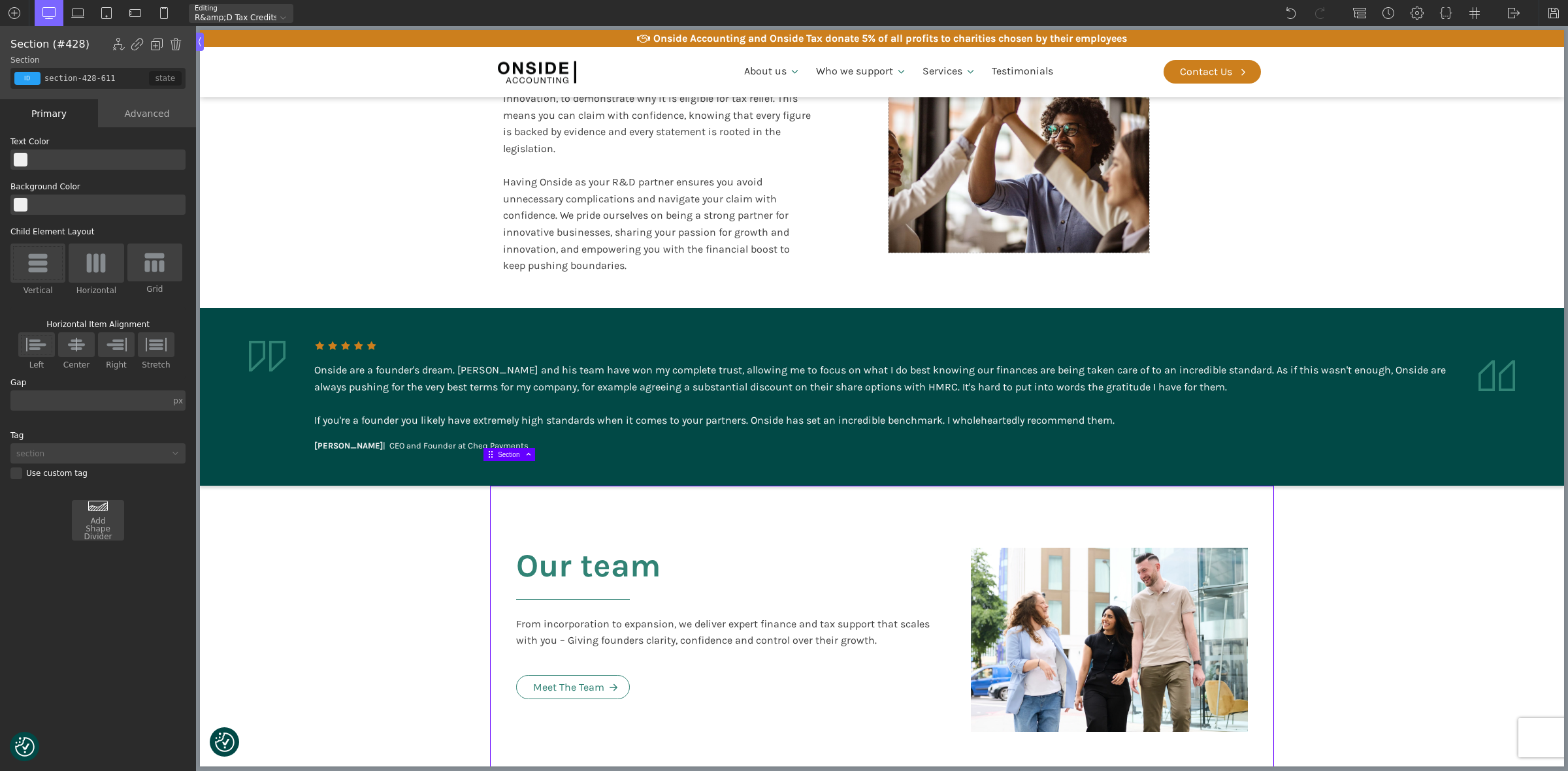
click at [1421, 586] on section "Our team From incorporation to expansion, we deliver expert finance and tax sup…" at bounding box center [881, 640] width 1364 height 309
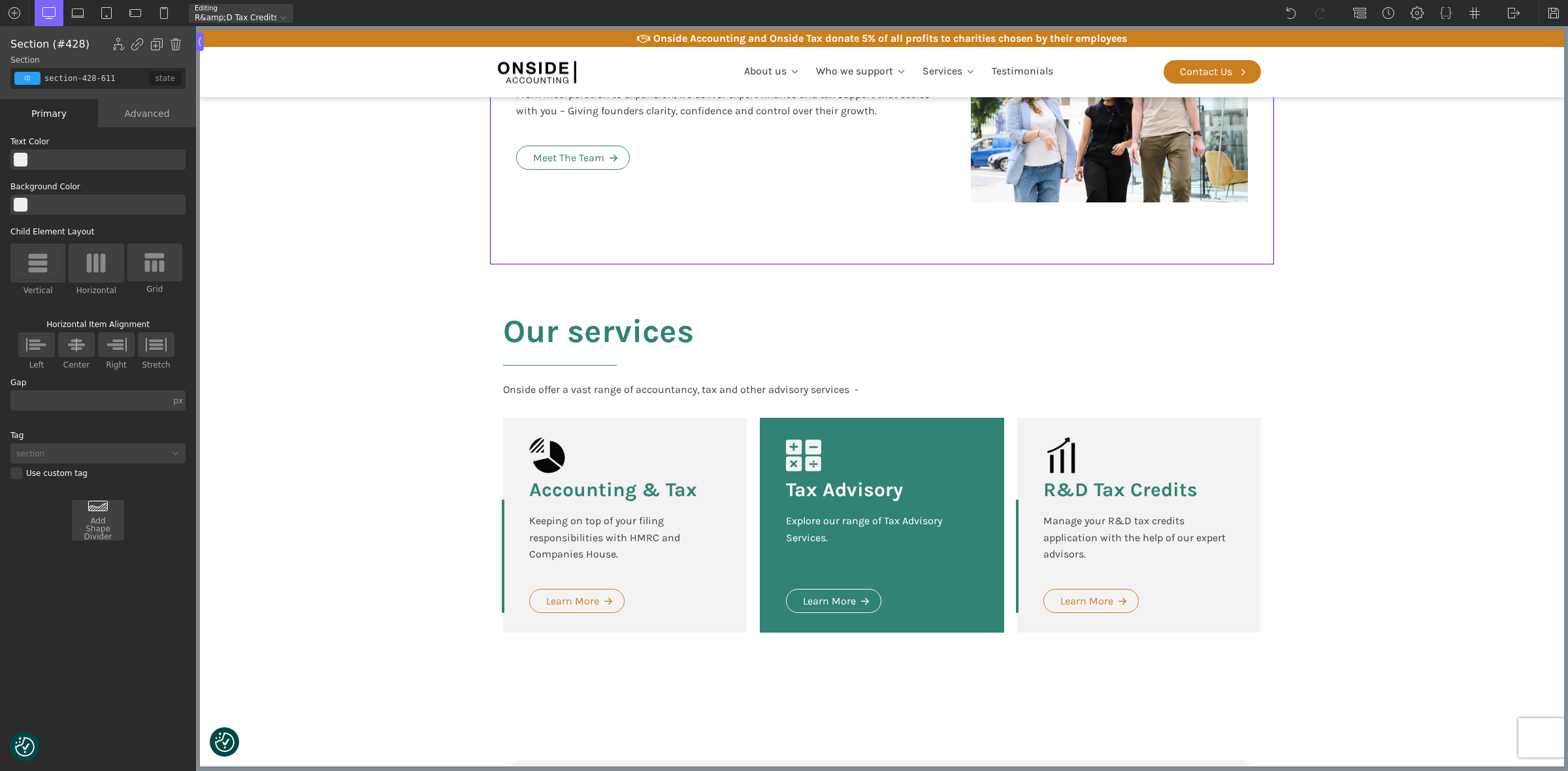
scroll to position [2856, 0]
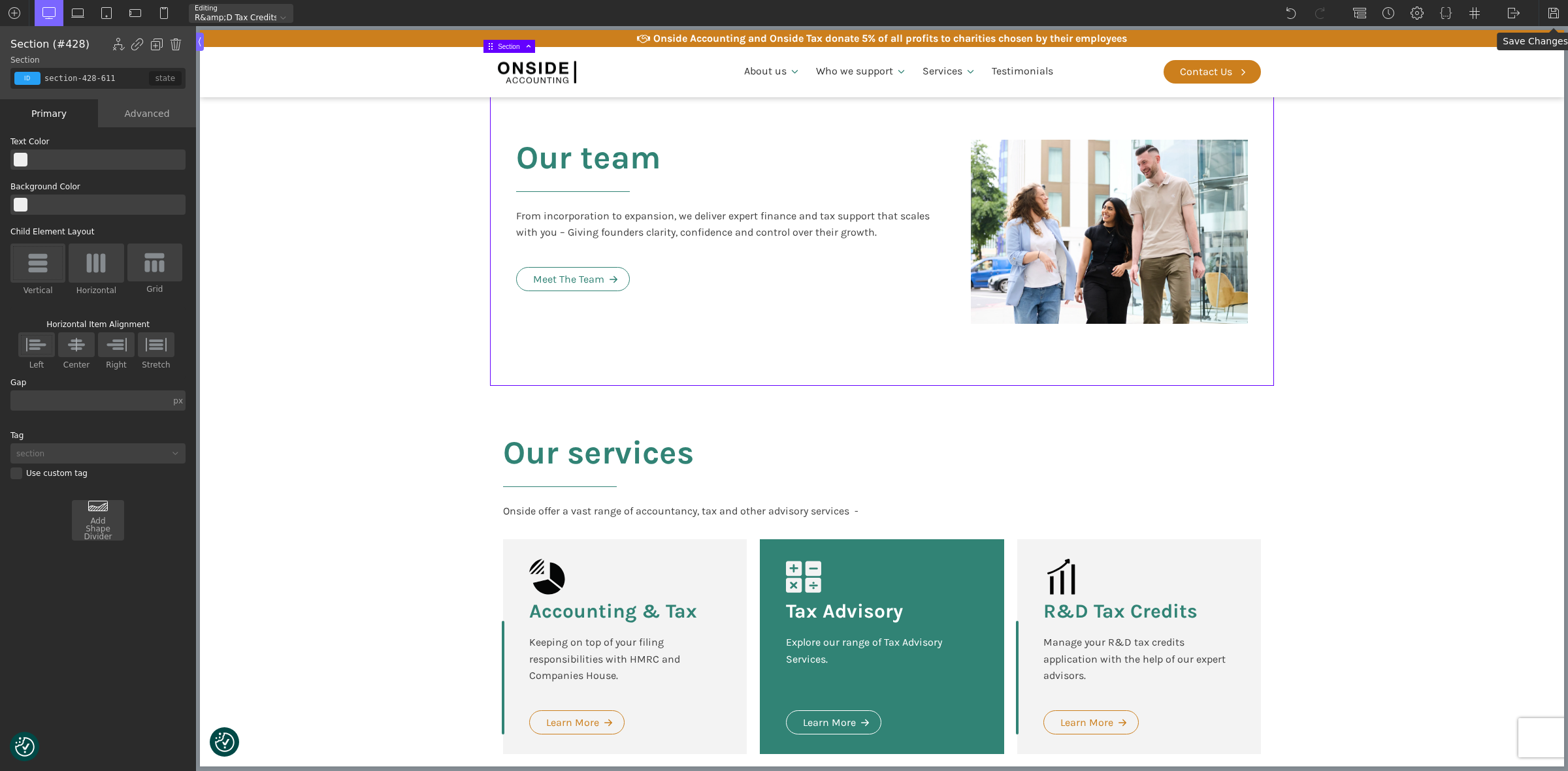
drag, startPoint x: 1553, startPoint y: 13, endPoint x: 1503, endPoint y: 250, distance: 242.2
click at [1553, 13] on img at bounding box center [1554, 13] width 13 height 13
click at [1513, 15] on img at bounding box center [1514, 13] width 13 height 13
click at [1517, 27] on link "WP Admin" at bounding box center [1527, 34] width 55 height 21
